Goal: Navigation & Orientation: Find specific page/section

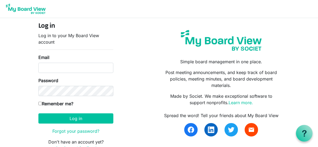
click at [4, 2] on link at bounding box center [25, 8] width 43 height 13
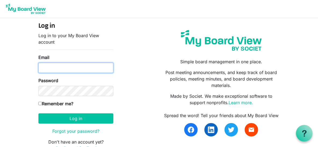
click at [56, 66] on input "Email" at bounding box center [75, 68] width 75 height 10
type input "[EMAIL_ADDRESS][DOMAIN_NAME]"
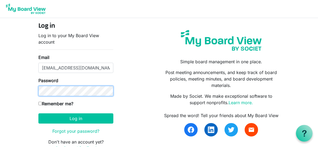
click at [38, 113] on button "Log in" at bounding box center [75, 118] width 75 height 10
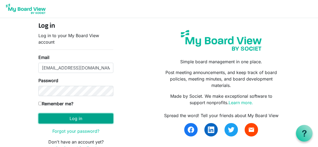
click at [73, 118] on button "Log in" at bounding box center [75, 118] width 75 height 10
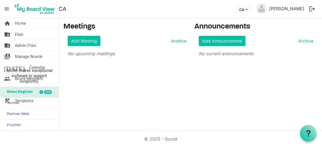
click at [20, 91] on span "Glass Register" at bounding box center [18, 92] width 29 height 11
click at [17, 31] on span "Files" at bounding box center [19, 34] width 9 height 11
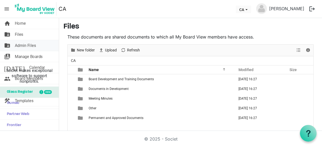
click at [22, 44] on span "Admin Files" at bounding box center [25, 45] width 21 height 11
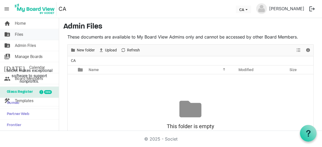
click at [21, 34] on span "Files" at bounding box center [19, 34] width 9 height 11
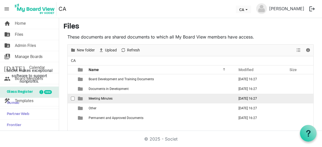
click at [106, 98] on span "Meeting Minutes" at bounding box center [101, 98] width 24 height 4
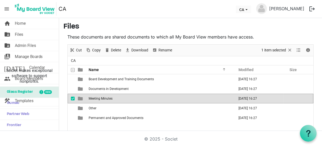
click at [106, 98] on span "Meeting Minutes" at bounding box center [101, 98] width 24 height 4
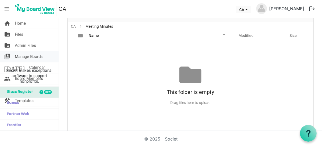
click at [20, 54] on span "Manage Boards" at bounding box center [29, 56] width 28 height 11
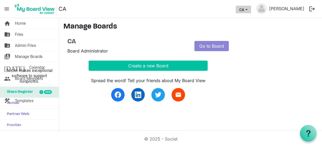
click at [251, 9] on button "CA" at bounding box center [243, 10] width 15 height 8
click at [19, 23] on span "Home" at bounding box center [20, 23] width 11 height 11
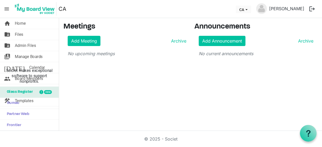
click at [9, 7] on span "menu" at bounding box center [7, 9] width 10 height 10
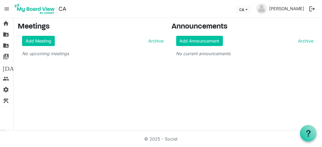
click at [9, 7] on span "menu" at bounding box center [7, 9] width 10 height 10
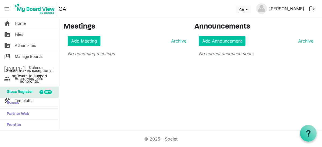
click at [9, 7] on span "menu" at bounding box center [7, 9] width 10 height 10
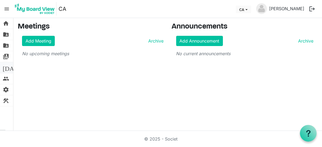
click at [7, 66] on span "[DATE]" at bounding box center [13, 67] width 21 height 11
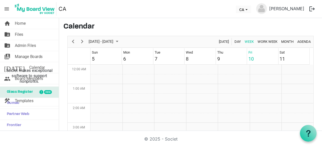
scroll to position [174, 0]
click at [8, 55] on span "switch_account" at bounding box center [7, 56] width 6 height 11
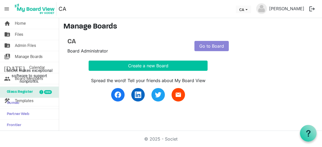
click at [311, 7] on button "logout" at bounding box center [312, 8] width 11 height 11
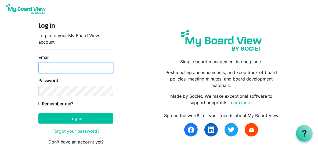
click at [83, 69] on input "Email" at bounding box center [75, 68] width 75 height 10
type input "[EMAIL_ADDRESS][DOMAIN_NAME]"
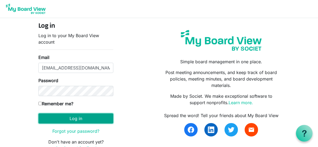
click at [56, 120] on button "Log in" at bounding box center [75, 118] width 75 height 10
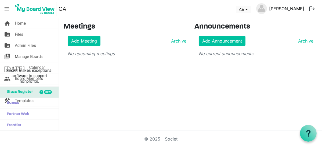
click at [285, 12] on link "[PERSON_NAME]" at bounding box center [286, 8] width 39 height 11
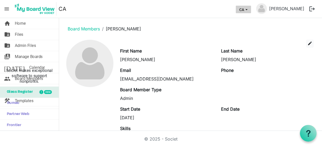
click at [249, 10] on span "CA dropdownbutton" at bounding box center [246, 10] width 5 height 2
click at [18, 24] on span "Home" at bounding box center [20, 23] width 11 height 11
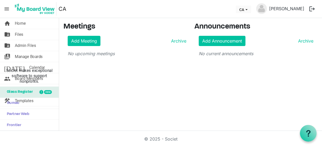
click at [5, 9] on span "menu" at bounding box center [7, 9] width 10 height 10
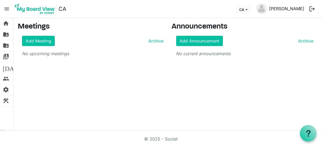
click at [287, 11] on link "[PERSON_NAME]" at bounding box center [286, 8] width 39 height 11
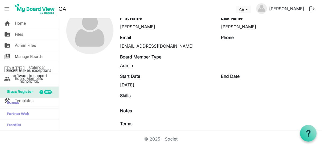
scroll to position [64, 0]
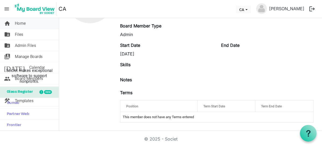
click at [12, 23] on link "home Home" at bounding box center [29, 23] width 59 height 11
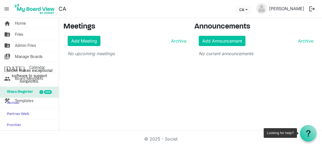
click at [311, 134] on icon at bounding box center [308, 133] width 7 height 7
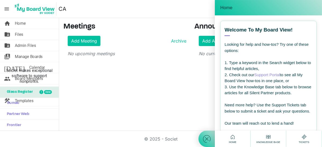
click at [264, 135] on div "Knowledge Base" at bounding box center [268, 138] width 26 height 10
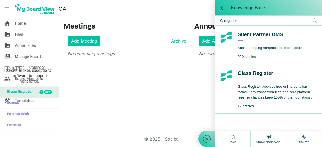
click at [8, 9] on span "menu" at bounding box center [7, 9] width 10 height 10
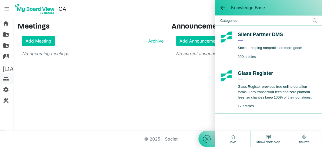
click at [5, 80] on span "people" at bounding box center [6, 78] width 6 height 11
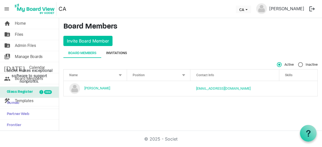
click at [116, 51] on div "Invitations" at bounding box center [116, 52] width 21 height 5
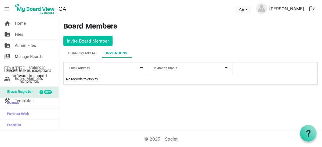
click at [37, 10] on img at bounding box center [34, 8] width 43 height 13
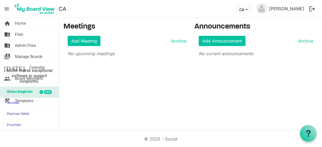
click at [312, 8] on button "logout" at bounding box center [312, 8] width 11 height 11
